Goal: Task Accomplishment & Management: Use online tool/utility

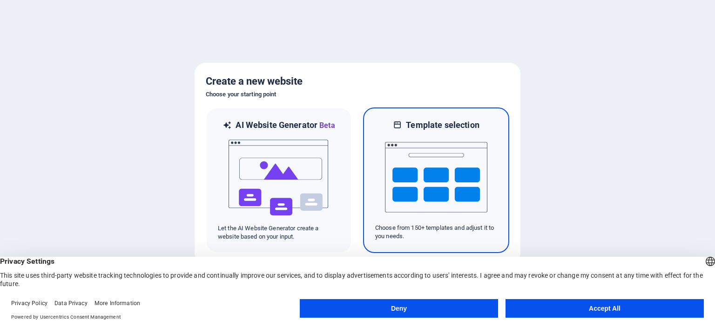
click at [438, 168] on img at bounding box center [436, 177] width 102 height 93
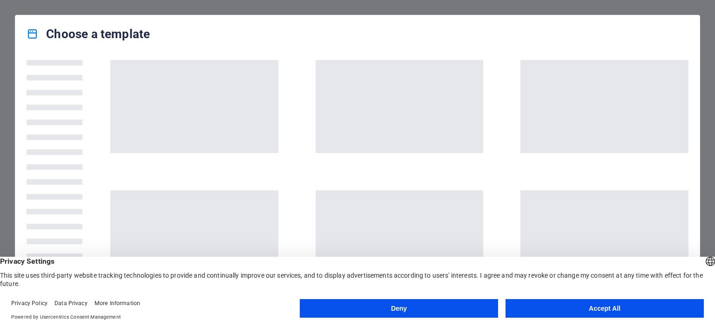
click at [570, 310] on button "Accept All" at bounding box center [605, 308] width 198 height 19
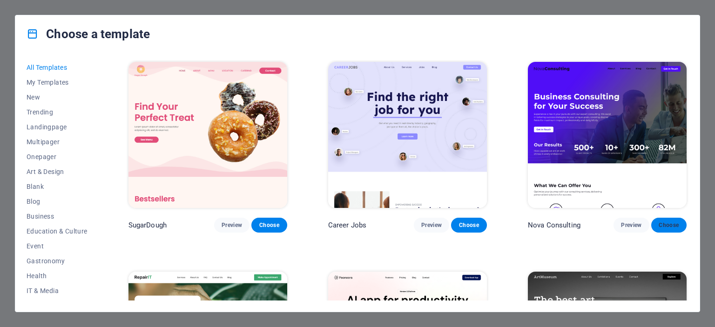
click at [669, 225] on span "Choose" at bounding box center [669, 225] width 20 height 7
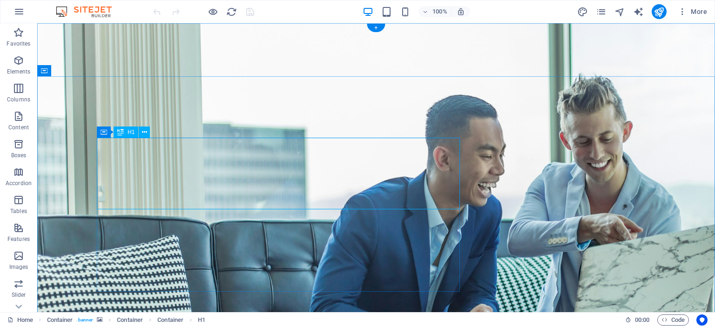
click at [146, 132] on icon at bounding box center [144, 133] width 5 height 10
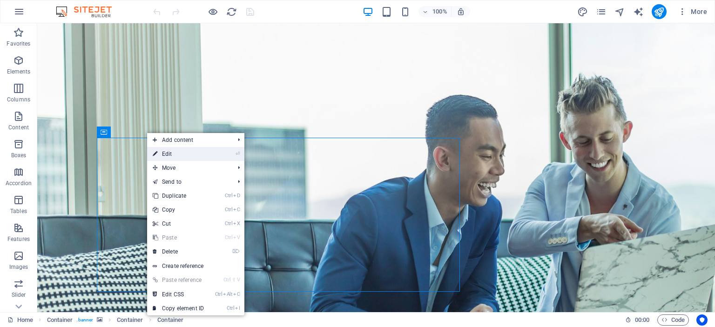
click at [176, 156] on link "⏎ Edit" at bounding box center [178, 154] width 62 height 14
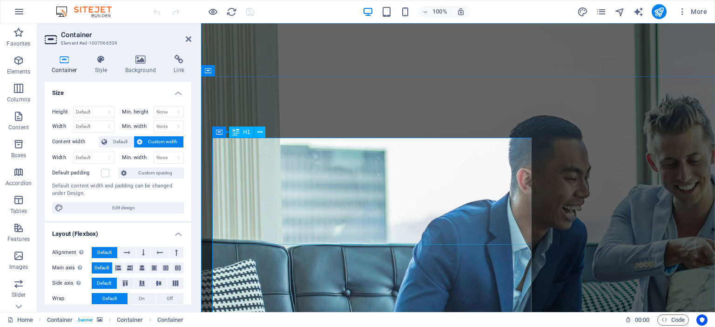
click at [226, 248] on div "Text" at bounding box center [226, 246] width 28 height 11
click at [247, 249] on icon at bounding box center [246, 247] width 5 height 10
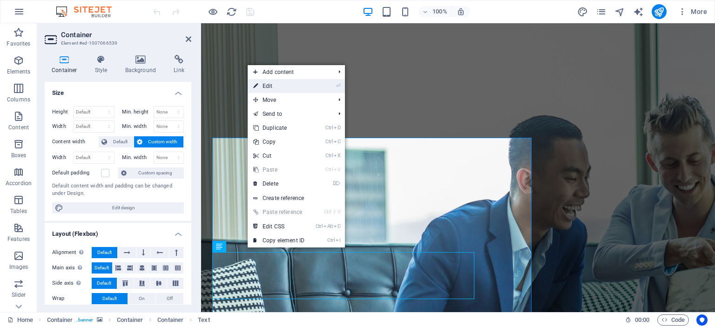
click at [269, 88] on link "⏎ Edit" at bounding box center [279, 86] width 62 height 14
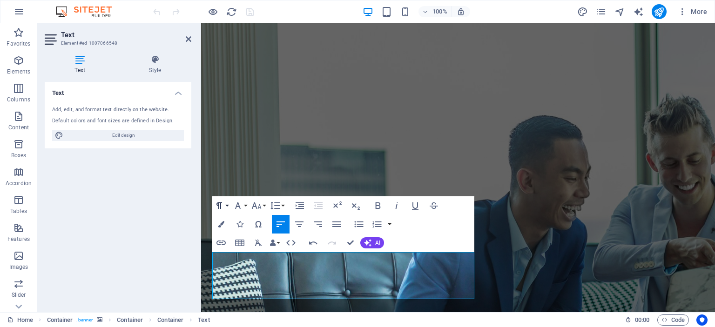
click at [219, 205] on icon "button" at bounding box center [220, 206] width 6 height 7
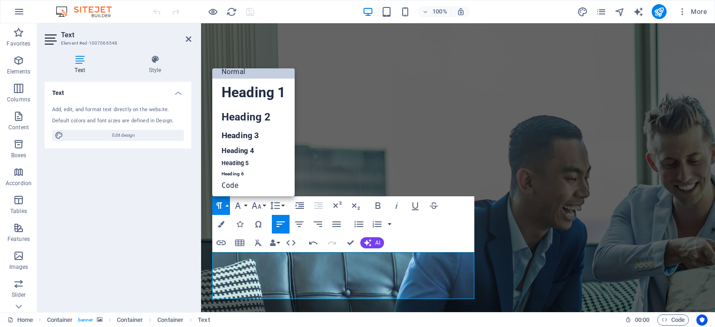
scroll to position [7, 0]
click at [164, 200] on div "Text Add, edit, and format text directly on the website. Default colors and fon…" at bounding box center [118, 193] width 147 height 223
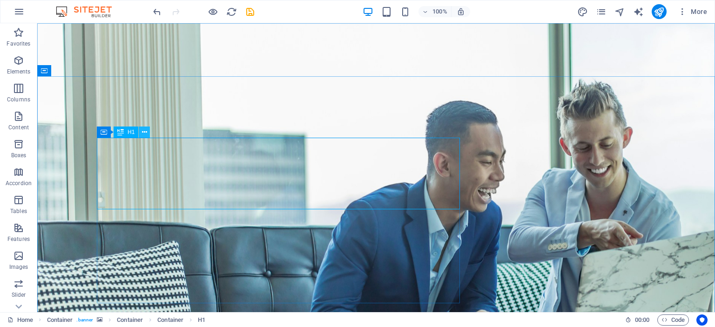
click at [145, 133] on icon at bounding box center [144, 133] width 5 height 10
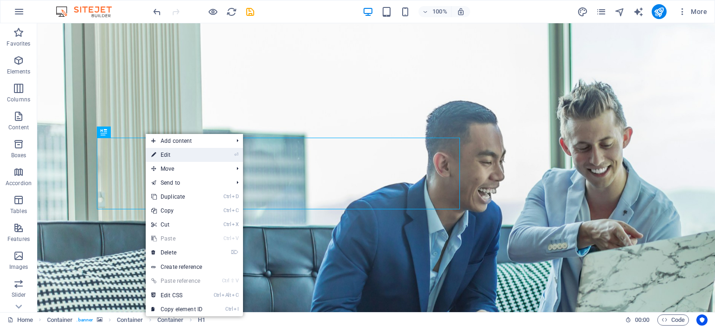
click at [169, 153] on link "⏎ Edit" at bounding box center [177, 155] width 62 height 14
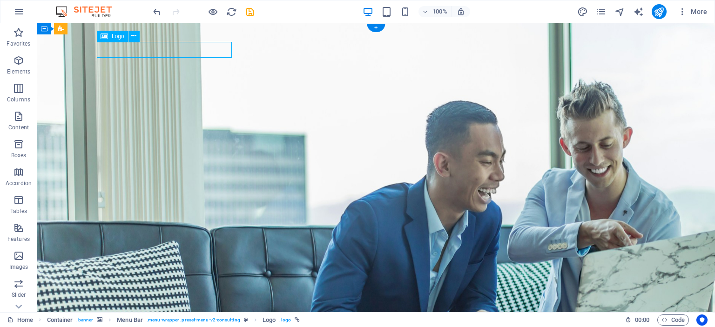
select select "px"
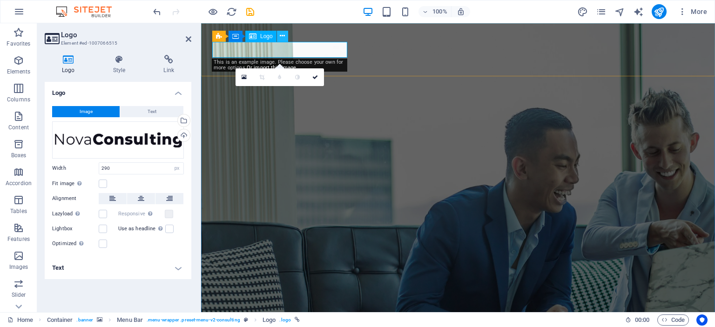
click at [282, 34] on icon at bounding box center [282, 36] width 5 height 10
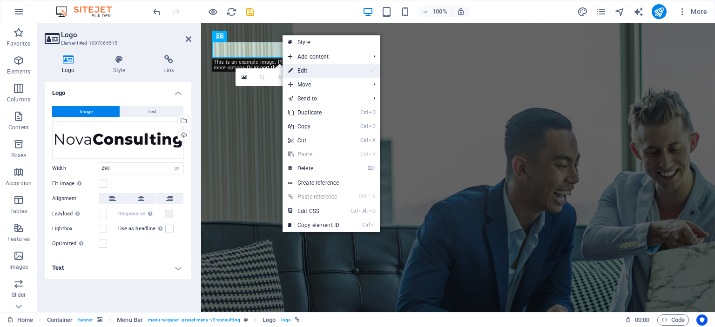
click at [304, 71] on link "⏎ Edit" at bounding box center [314, 71] width 62 height 14
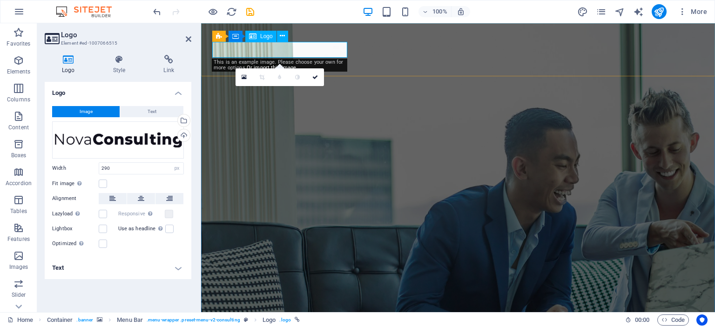
click at [304, 77] on link at bounding box center [298, 77] width 18 height 18
click at [281, 37] on icon at bounding box center [282, 36] width 5 height 10
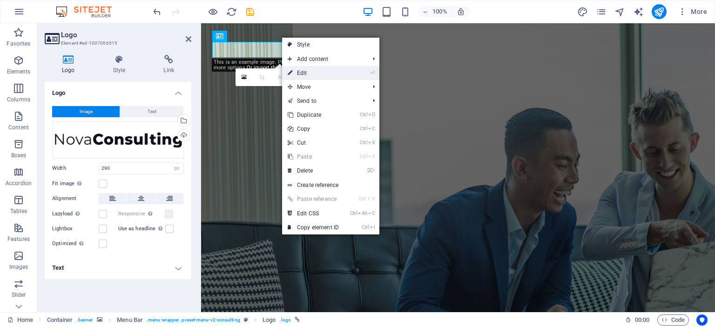
click at [305, 72] on link "⏎ Edit" at bounding box center [313, 73] width 62 height 14
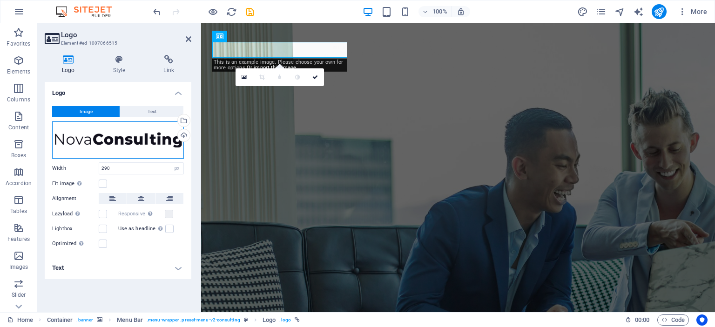
click at [174, 139] on div "Drag files here, click to choose files or select files from Files or our free s…" at bounding box center [118, 140] width 132 height 37
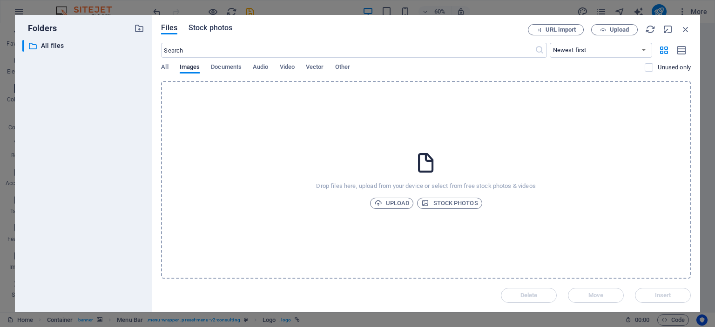
click at [204, 25] on span "Stock photos" at bounding box center [211, 27] width 44 height 11
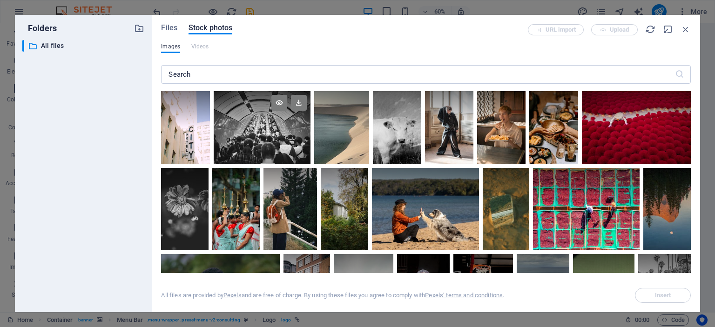
click at [253, 135] on div at bounding box center [262, 127] width 97 height 73
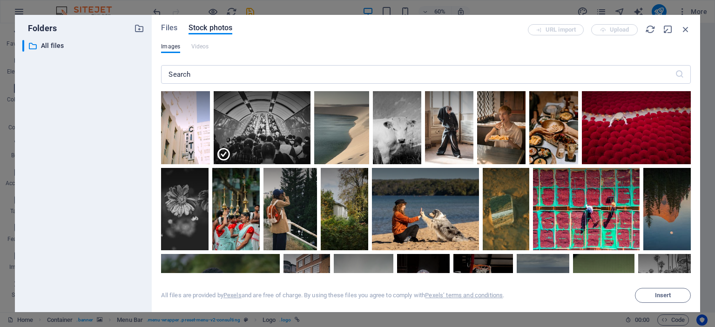
click at [697, 264] on div "Files Stock photos URL import Upload Images Videos ​ All files are provided by …" at bounding box center [426, 164] width 549 height 298
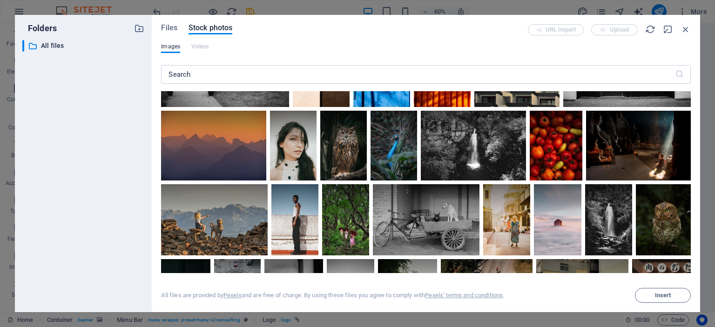
scroll to position [3024, 0]
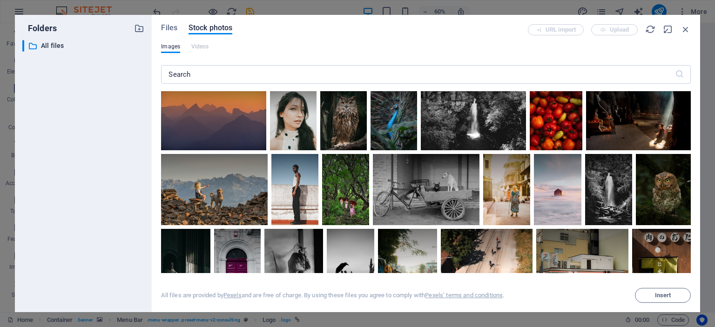
click at [694, 258] on div "Files Stock photos URL import Upload Images Videos ​ Exceeded number of results…" at bounding box center [426, 164] width 549 height 298
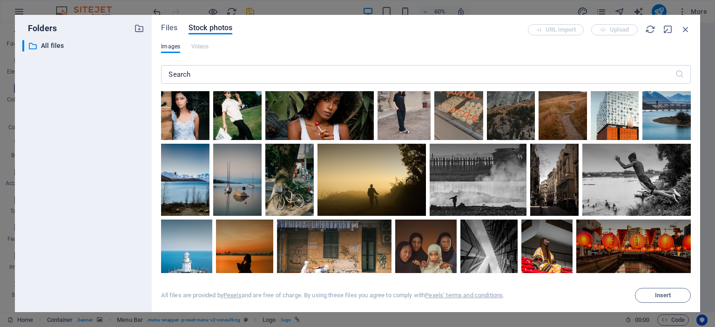
scroll to position [4911, 0]
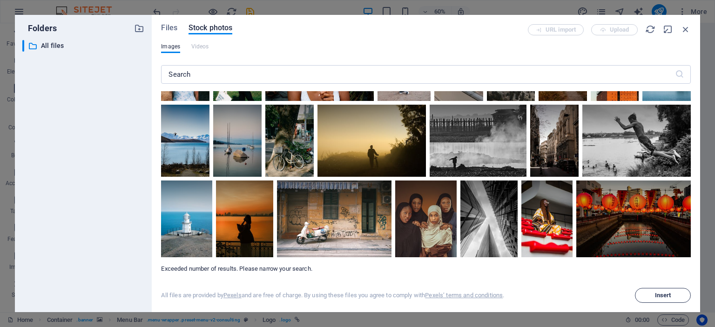
click at [658, 293] on span "Insert" at bounding box center [663, 296] width 16 height 6
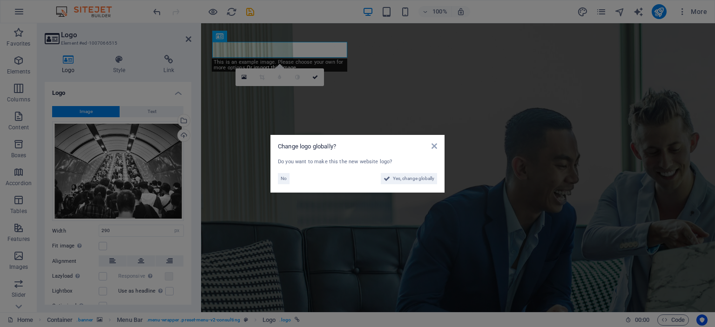
click at [666, 295] on aside "Change logo globally? Do you want to make this the new website logo? No Yes, ch…" at bounding box center [357, 163] width 715 height 327
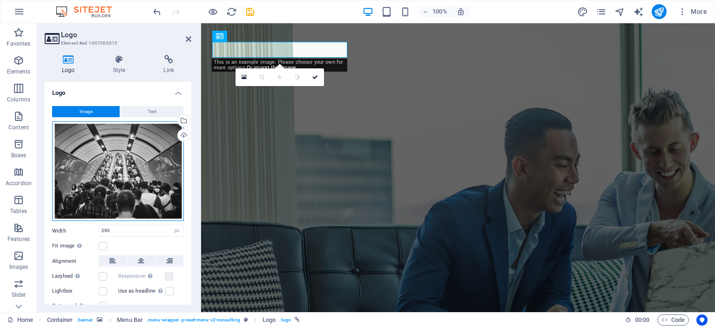
click at [124, 169] on div "Drag files here, click to choose files or select files from Files or our free s…" at bounding box center [118, 172] width 132 height 100
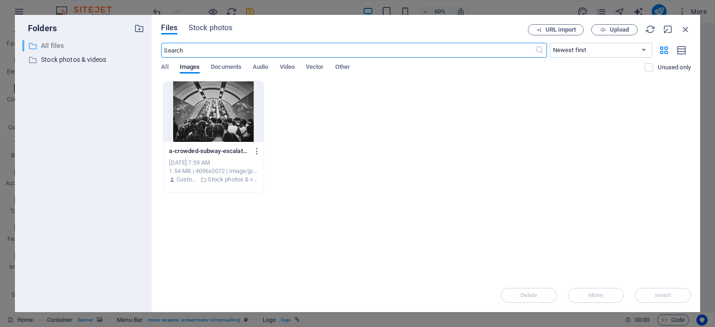
click at [51, 43] on p "All files" at bounding box center [84, 46] width 87 height 11
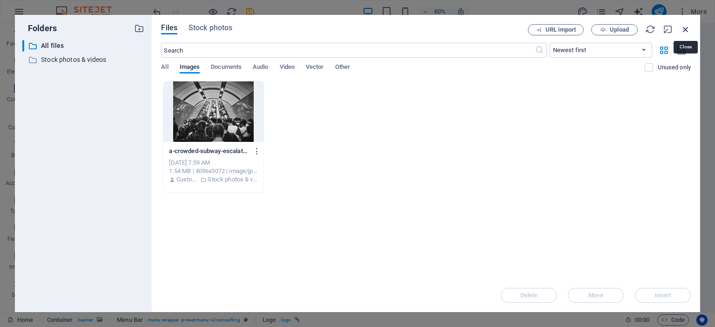
click at [686, 27] on icon "button" at bounding box center [686, 29] width 10 height 10
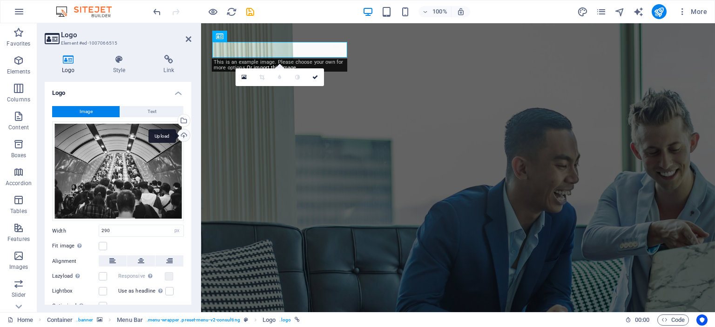
click at [183, 133] on div "Upload" at bounding box center [183, 136] width 14 height 14
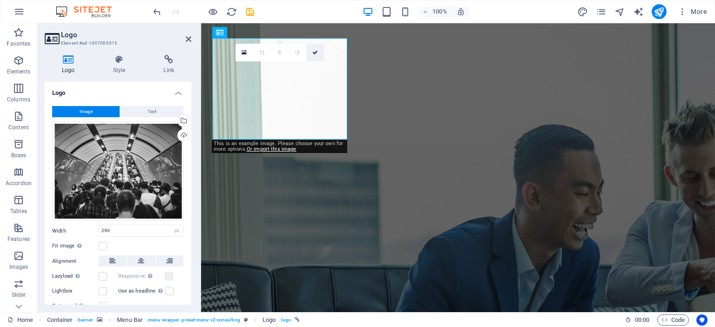
click at [315, 54] on icon at bounding box center [315, 53] width 6 height 6
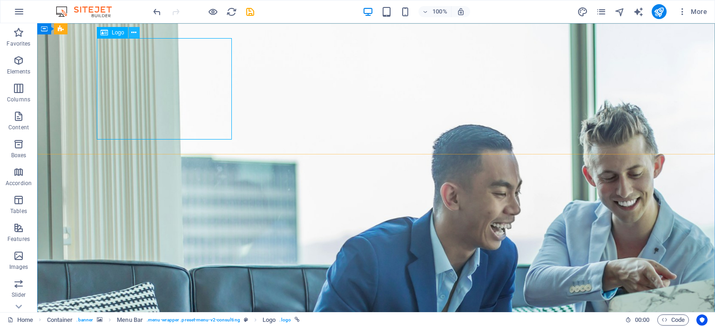
click at [134, 29] on icon at bounding box center [133, 33] width 5 height 10
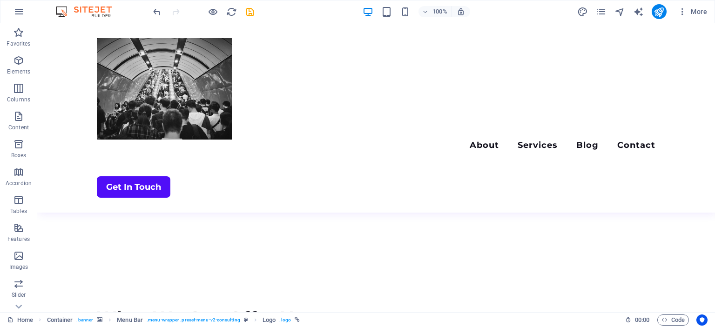
scroll to position [909, 0]
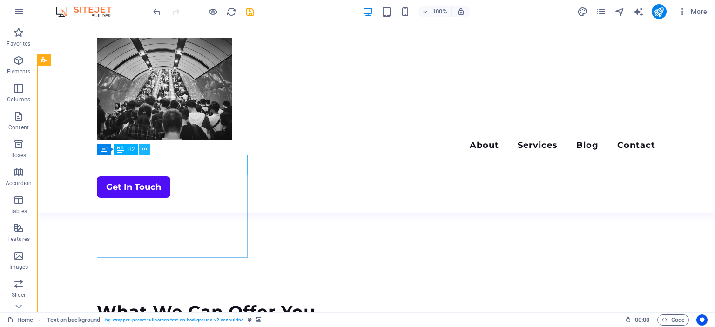
click at [144, 151] on icon at bounding box center [144, 150] width 5 height 10
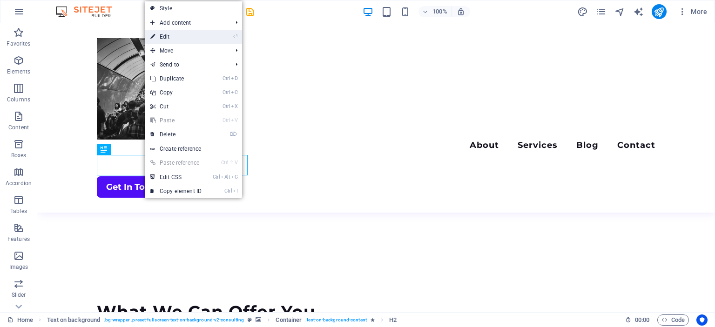
click at [166, 37] on link "⏎ Edit" at bounding box center [176, 37] width 62 height 14
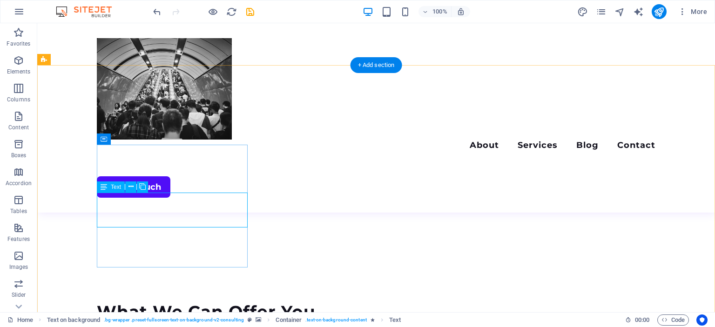
click at [128, 189] on button at bounding box center [130, 187] width 11 height 11
click at [130, 188] on icon at bounding box center [131, 187] width 5 height 10
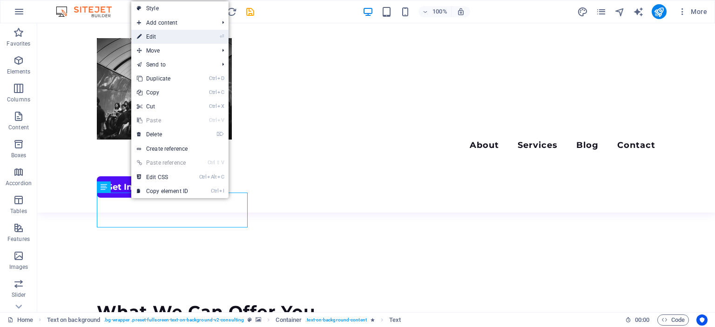
click at [150, 34] on link "⏎ Edit" at bounding box center [162, 37] width 62 height 14
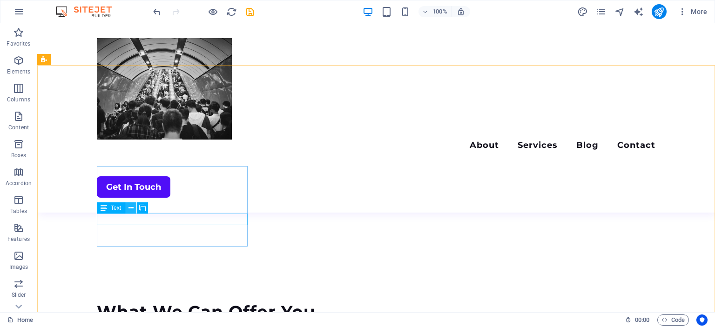
click at [130, 207] on icon at bounding box center [131, 208] width 5 height 10
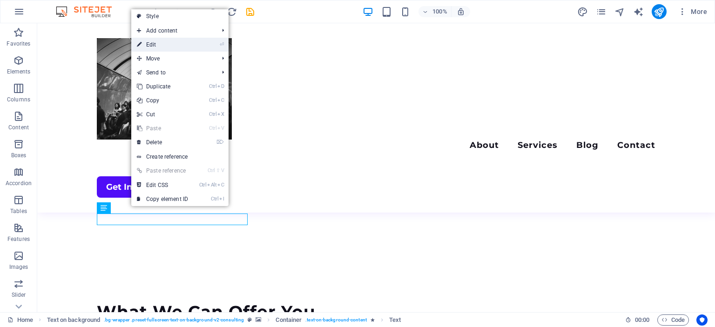
click at [154, 46] on link "⏎ Edit" at bounding box center [162, 45] width 62 height 14
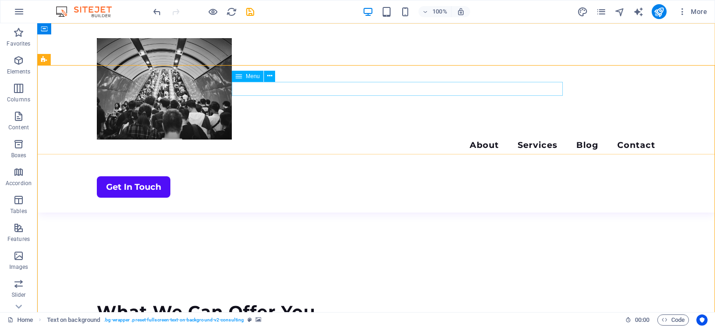
click at [445, 140] on nav "About Services Blog Contact" at bounding box center [376, 147] width 559 height 14
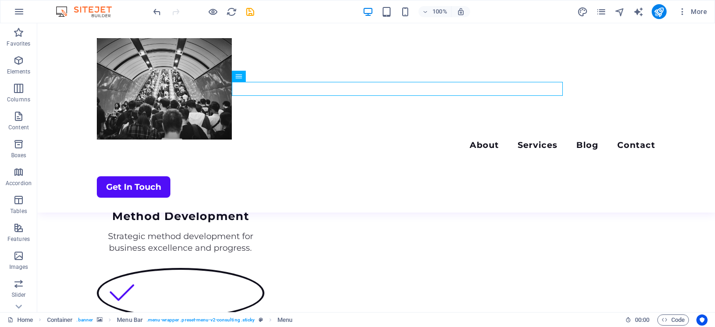
scroll to position [1183, 0]
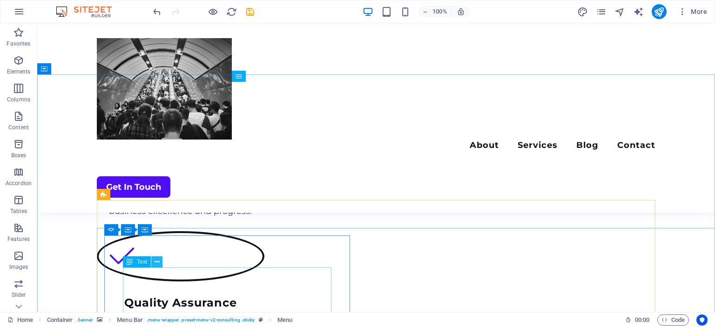
click at [156, 263] on icon at bounding box center [157, 262] width 5 height 10
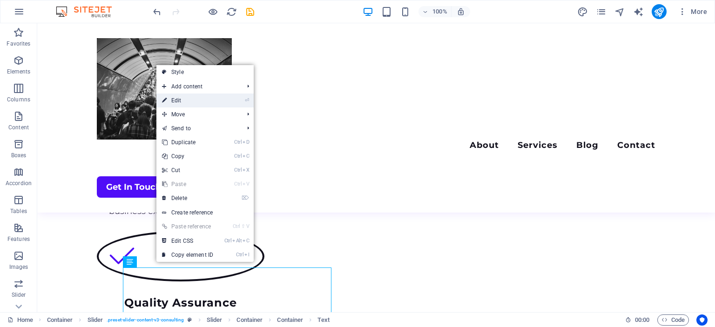
click at [179, 105] on link "⏎ Edit" at bounding box center [187, 101] width 62 height 14
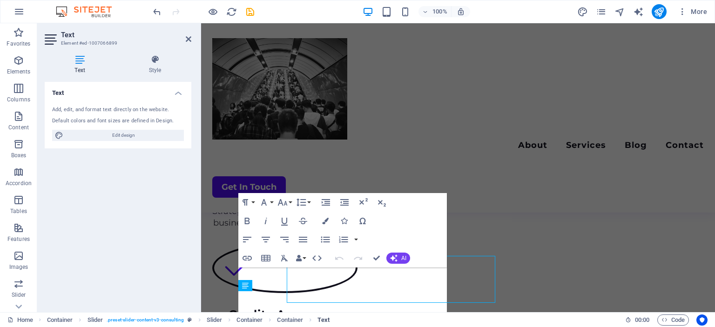
scroll to position [1194, 0]
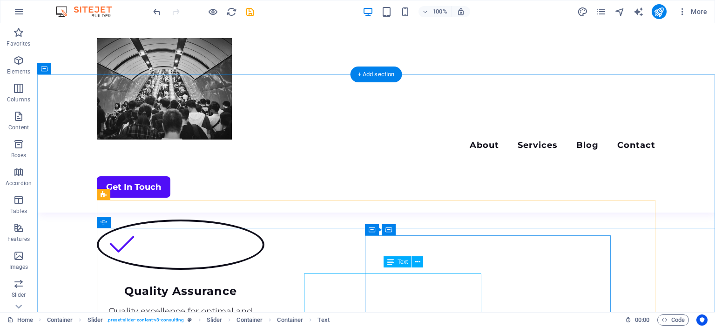
scroll to position [1183, 0]
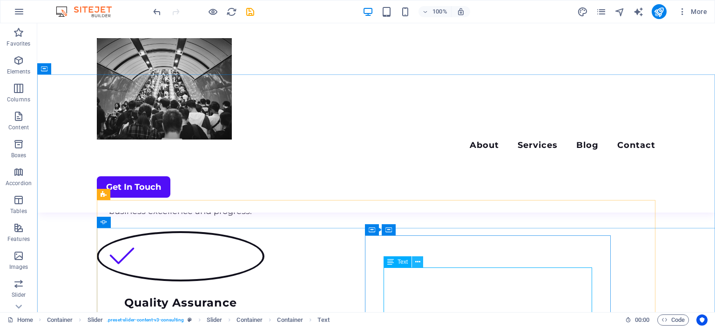
click at [418, 263] on icon at bounding box center [417, 262] width 5 height 10
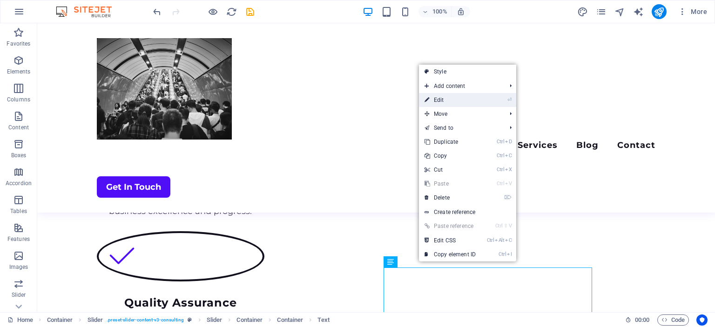
click at [439, 100] on link "⏎ Edit" at bounding box center [450, 100] width 62 height 14
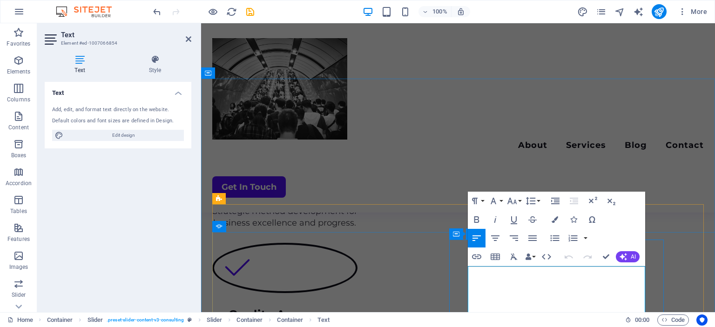
scroll to position [1201, 0]
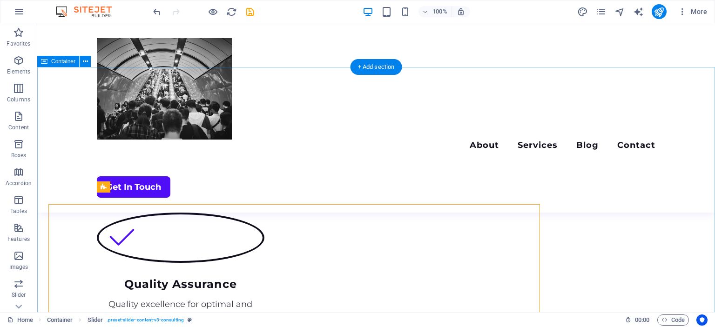
scroll to position [1190, 0]
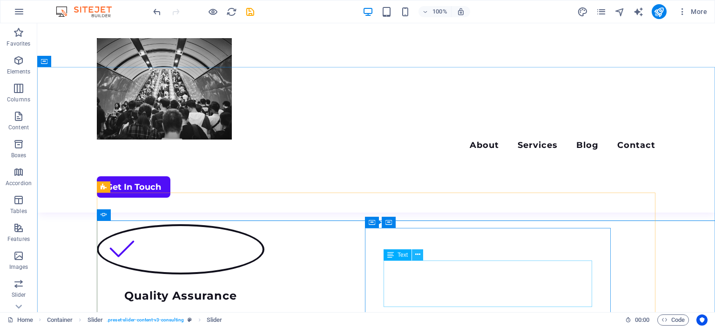
click at [416, 252] on icon at bounding box center [417, 255] width 5 height 10
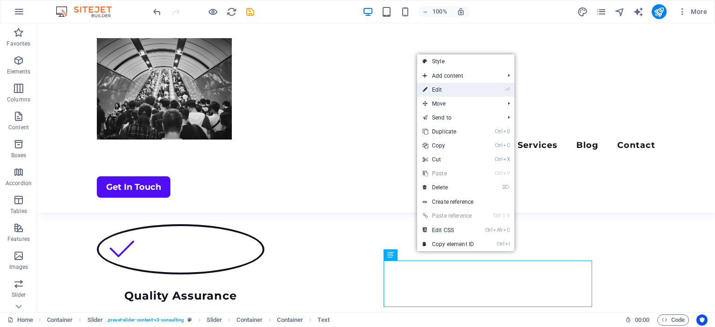
click at [440, 87] on link "⏎ Edit" at bounding box center [448, 90] width 62 height 14
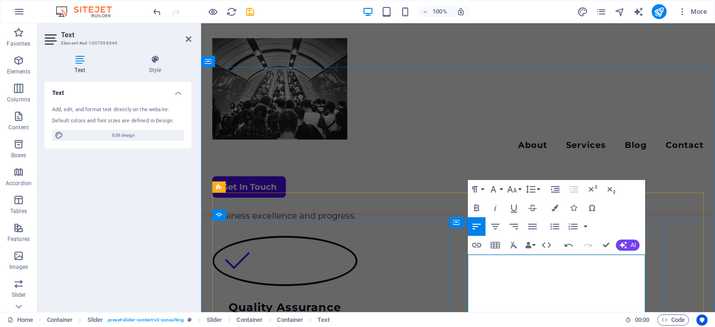
scroll to position [1202, 0]
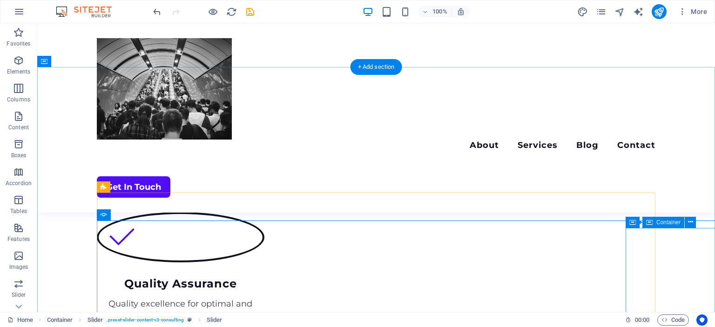
scroll to position [1190, 0]
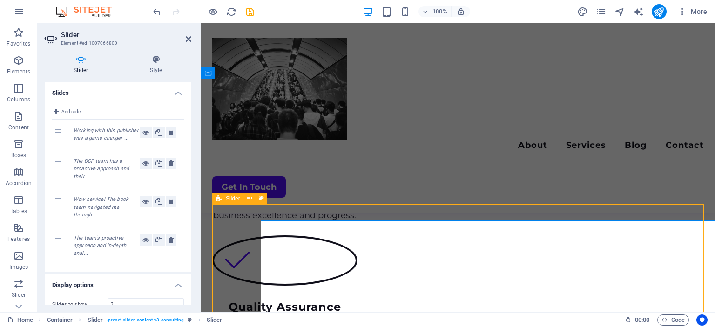
select select "%"
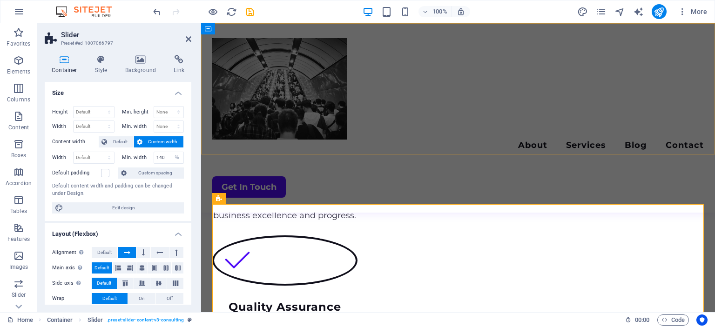
click at [500, 119] on div "Menu About Services Blog Contact Get In Touch" at bounding box center [458, 118] width 514 height 190
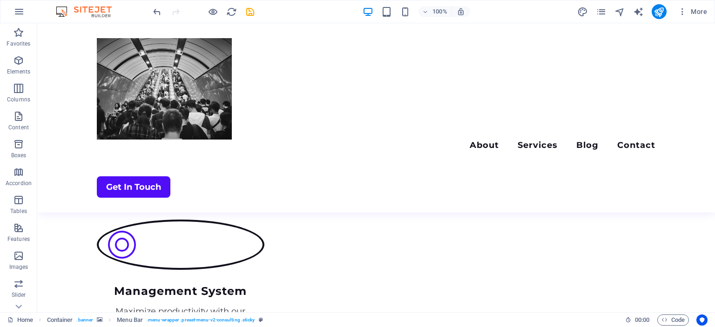
scroll to position [1724, 0]
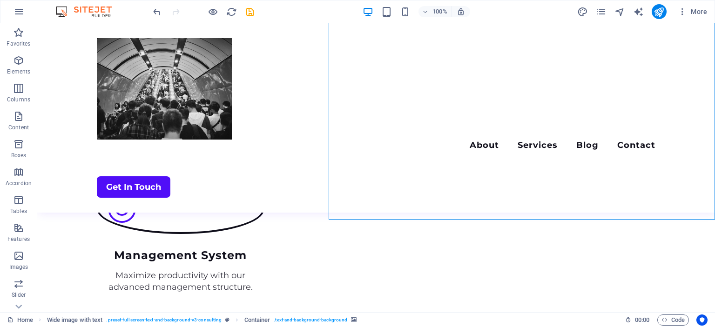
select select "px"
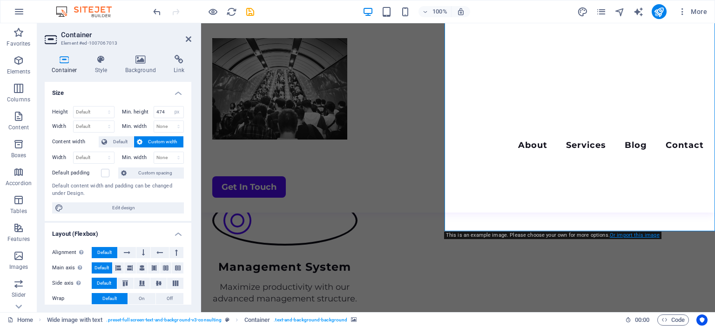
click at [618, 236] on link "Or import this image" at bounding box center [635, 235] width 50 height 6
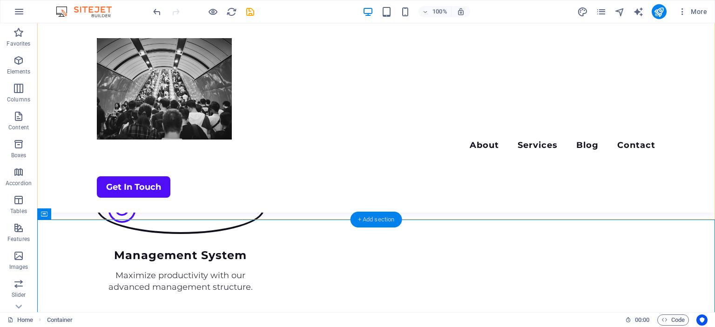
click at [371, 221] on div "+ Add section" at bounding box center [377, 220] width 52 height 16
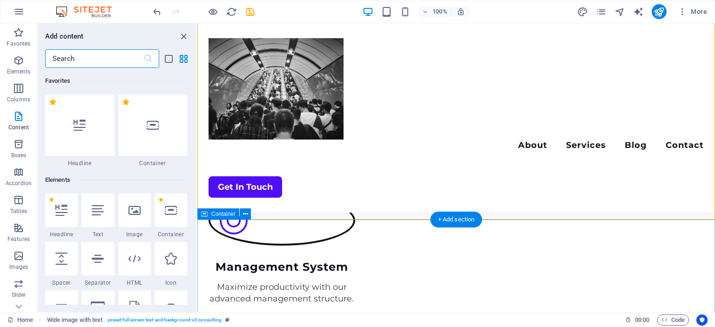
scroll to position [1629, 0]
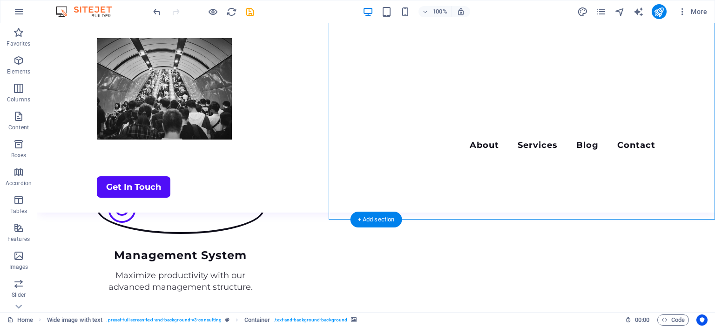
select select "px"
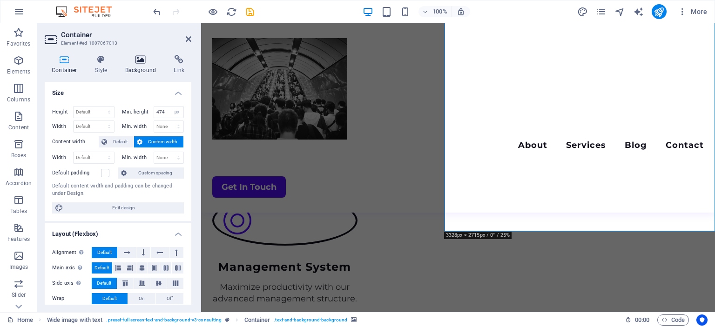
click at [137, 70] on h4 "Background" at bounding box center [142, 65] width 49 height 20
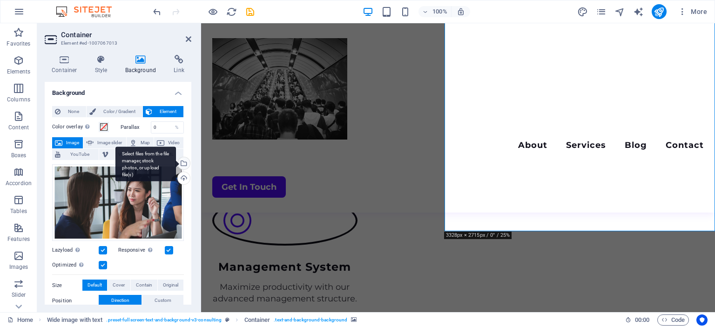
click at [176, 160] on div "Select files from the file manager, stock photos, or upload file(s)" at bounding box center [145, 164] width 61 height 35
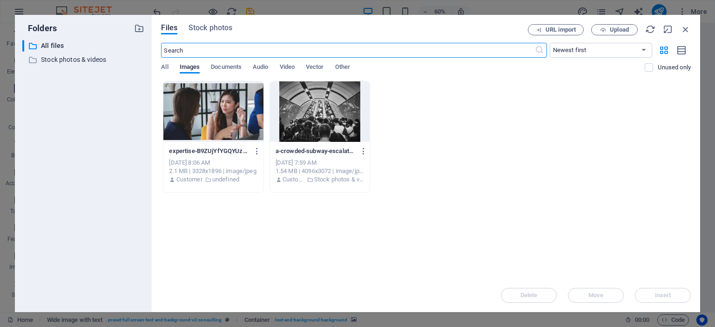
scroll to position [1785, 0]
click at [163, 65] on span "All" at bounding box center [164, 67] width 7 height 13
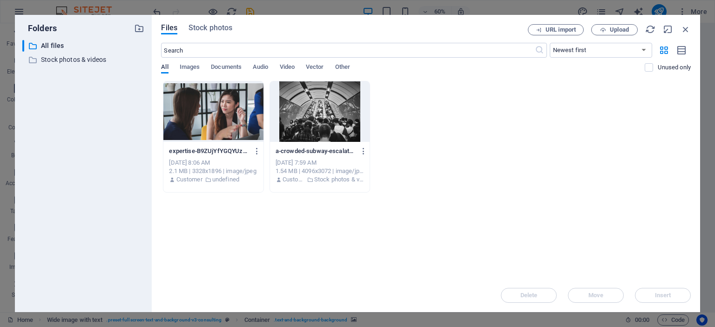
click at [166, 68] on span "All" at bounding box center [164, 67] width 7 height 13
click at [210, 30] on span "Stock photos" at bounding box center [211, 27] width 44 height 11
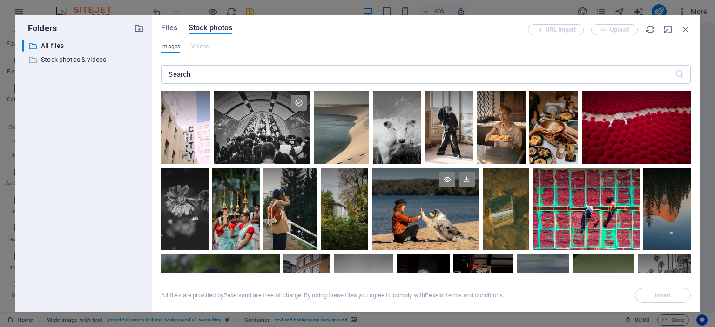
click at [413, 223] on div at bounding box center [425, 209] width 107 height 82
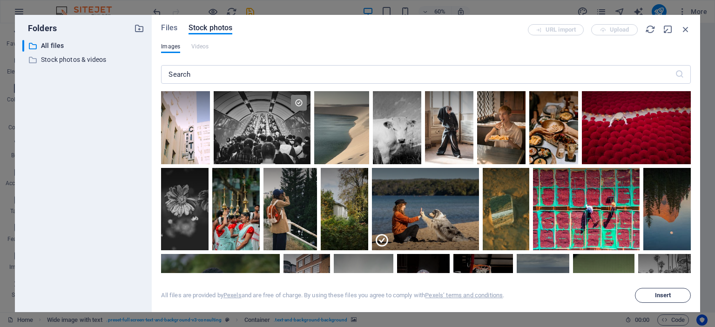
click at [657, 295] on span "Insert" at bounding box center [663, 296] width 16 height 6
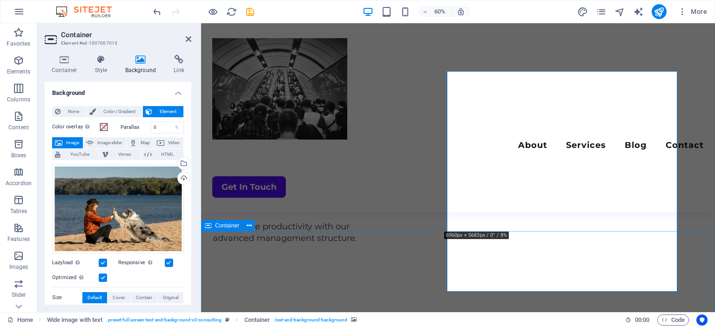
scroll to position [1724, 0]
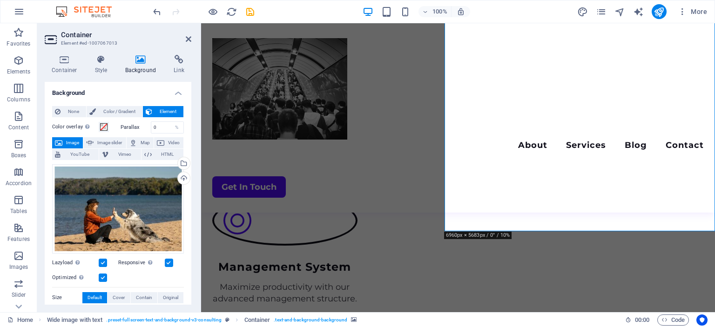
drag, startPoint x: 531, startPoint y: 179, endPoint x: 537, endPoint y: 221, distance: 42.3
drag, startPoint x: 135, startPoint y: 250, endPoint x: 134, endPoint y: 223, distance: 26.1
click at [134, 223] on div "Drag files here, click to choose files or select files from Files or our free s…" at bounding box center [118, 208] width 132 height 89
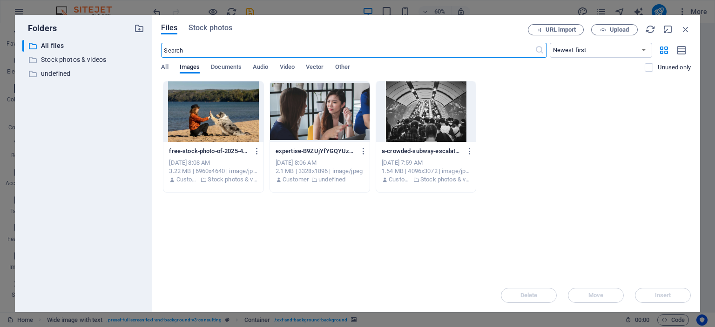
scroll to position [1785, 0]
click at [208, 28] on span "Stock photos" at bounding box center [211, 27] width 44 height 11
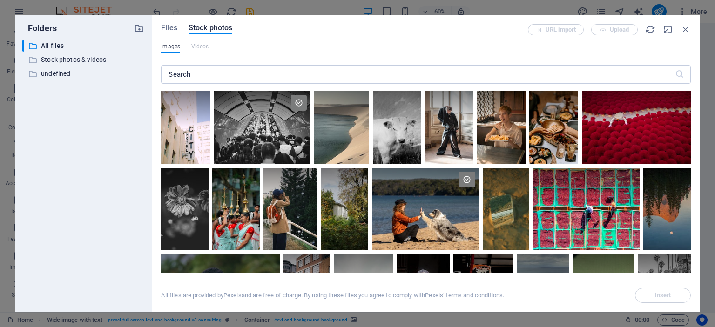
click at [694, 260] on div "Files Stock photos URL import Upload Images Videos ​ All files are provided by …" at bounding box center [426, 164] width 549 height 298
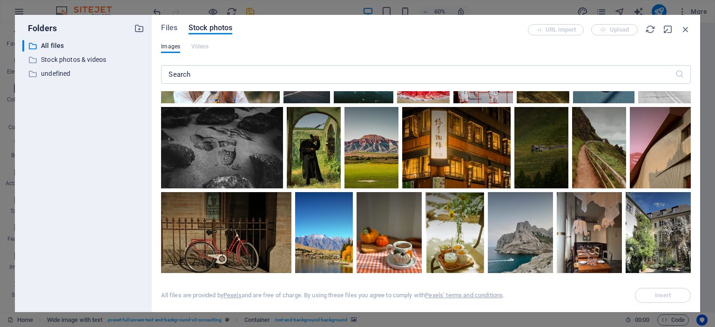
scroll to position [255, 0]
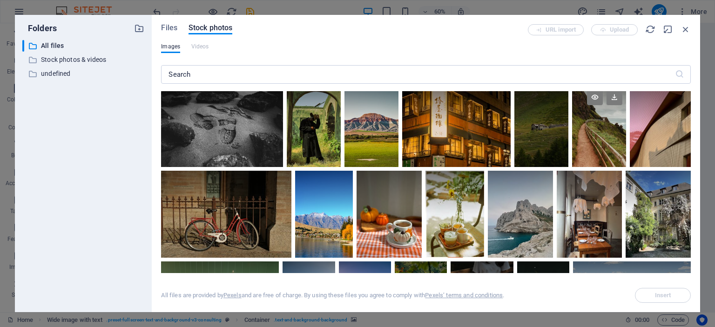
click at [601, 135] on div at bounding box center [599, 126] width 54 height 81
click at [662, 297] on span "Insert" at bounding box center [663, 296] width 16 height 6
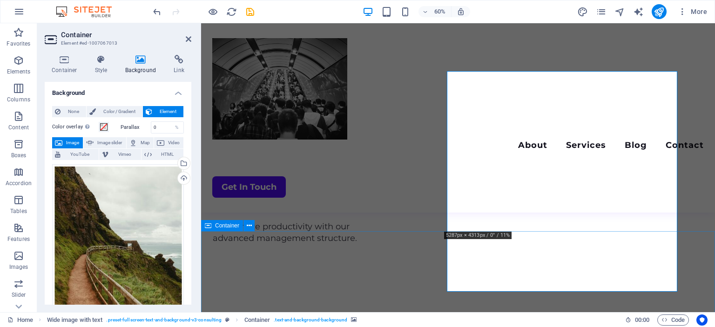
scroll to position [1724, 0]
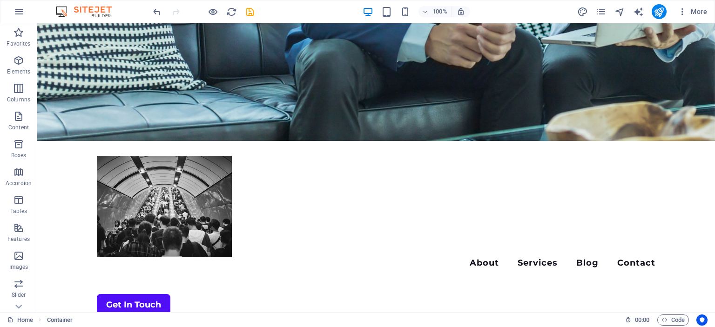
scroll to position [86, 0]
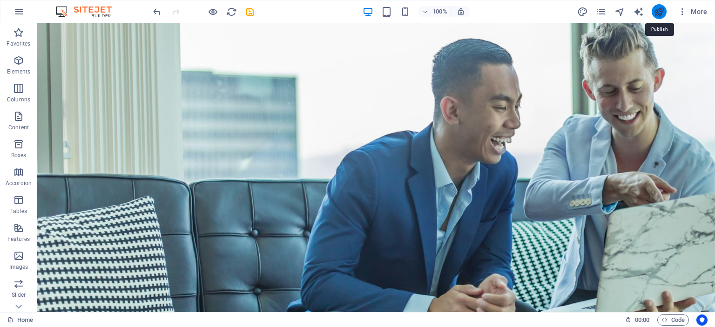
click at [659, 12] on icon "publish" at bounding box center [659, 12] width 11 height 11
